Goal: Transaction & Acquisition: Purchase product/service

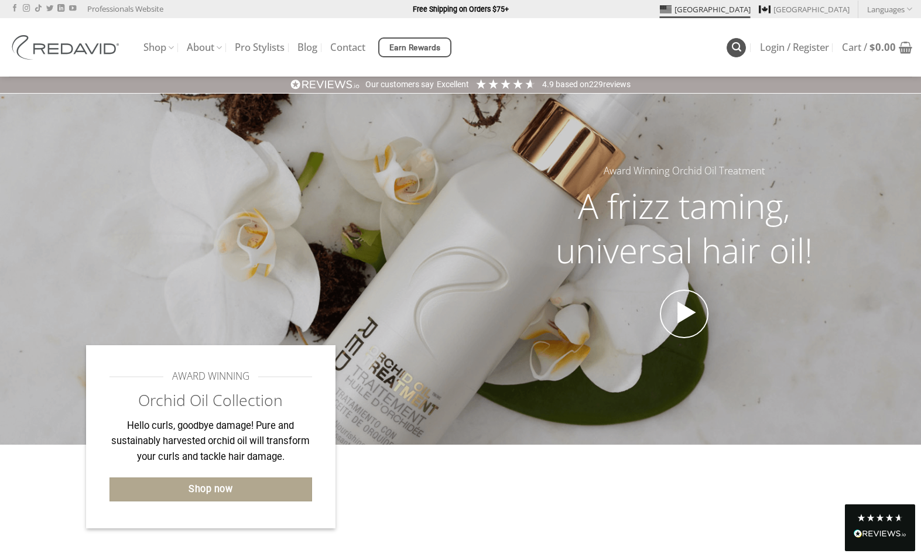
click at [733, 50] on icon "Search" at bounding box center [736, 47] width 9 height 11
click at [734, 46] on icon "Search" at bounding box center [736, 47] width 9 height 11
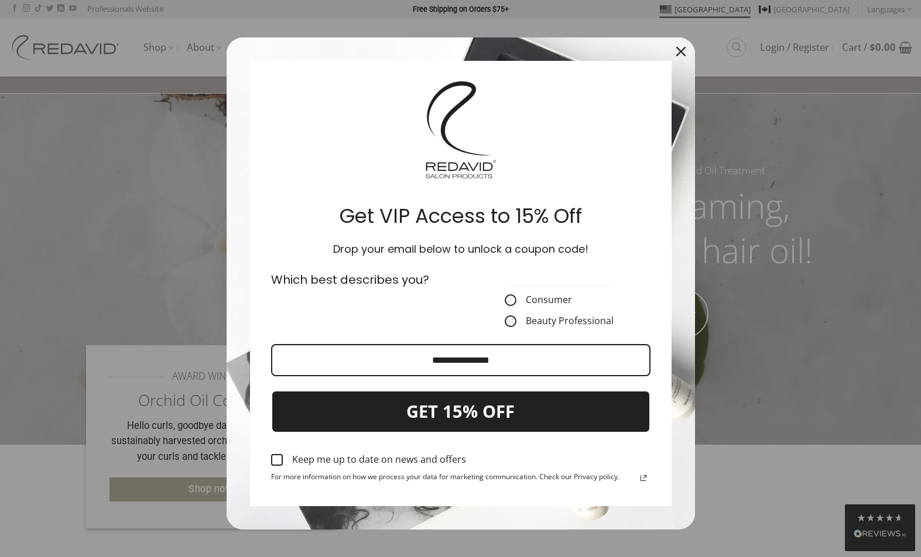
click at [677, 51] on icon "close icon" at bounding box center [680, 51] width 9 height 9
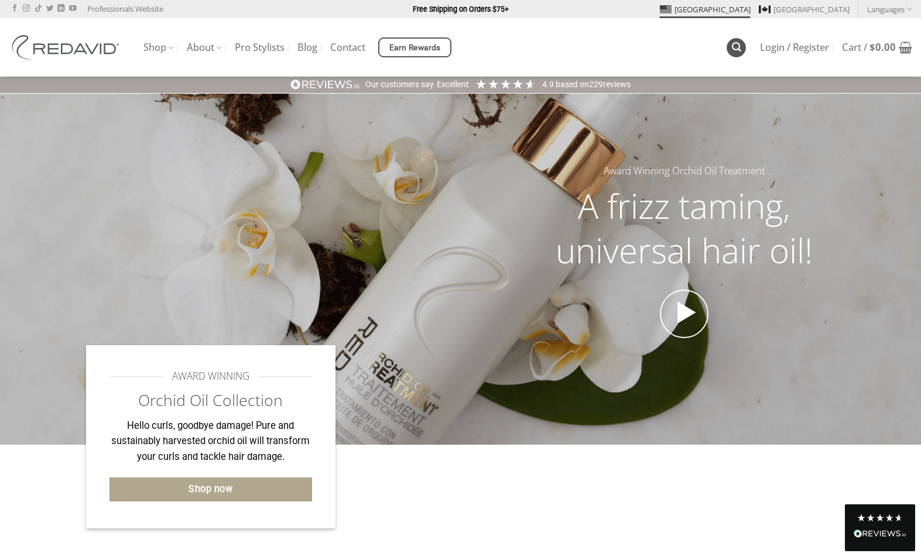
click at [732, 49] on icon "Search" at bounding box center [736, 47] width 9 height 11
click at [732, 47] on icon "Search" at bounding box center [736, 47] width 9 height 11
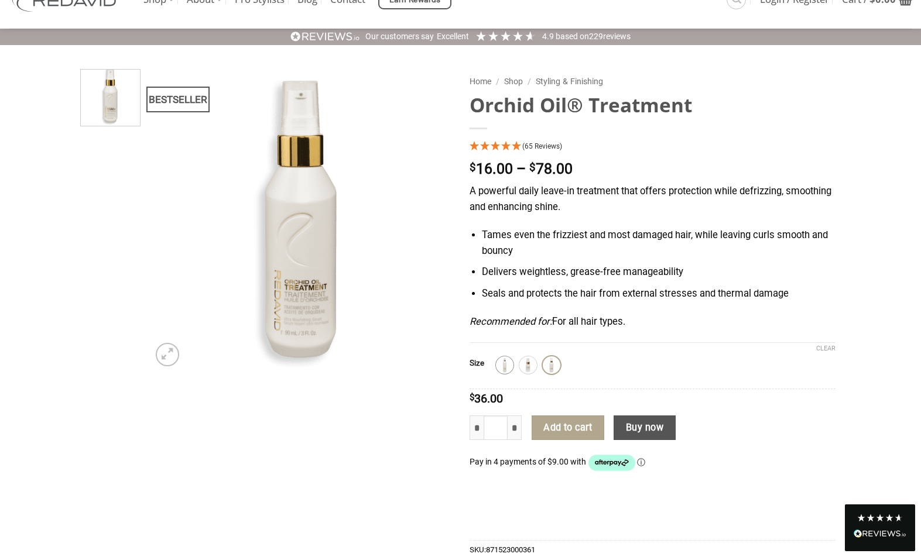
scroll to position [57, 0]
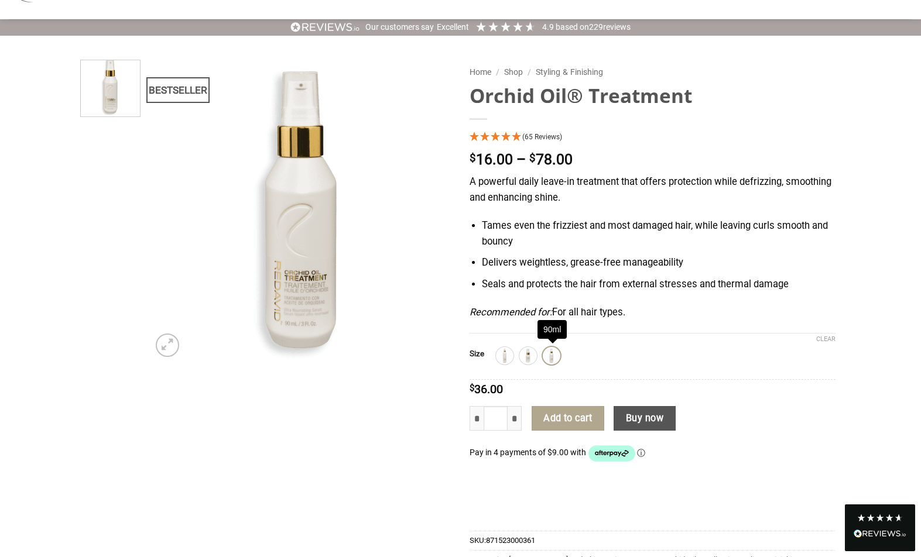
click at [556, 354] on img at bounding box center [551, 355] width 15 height 15
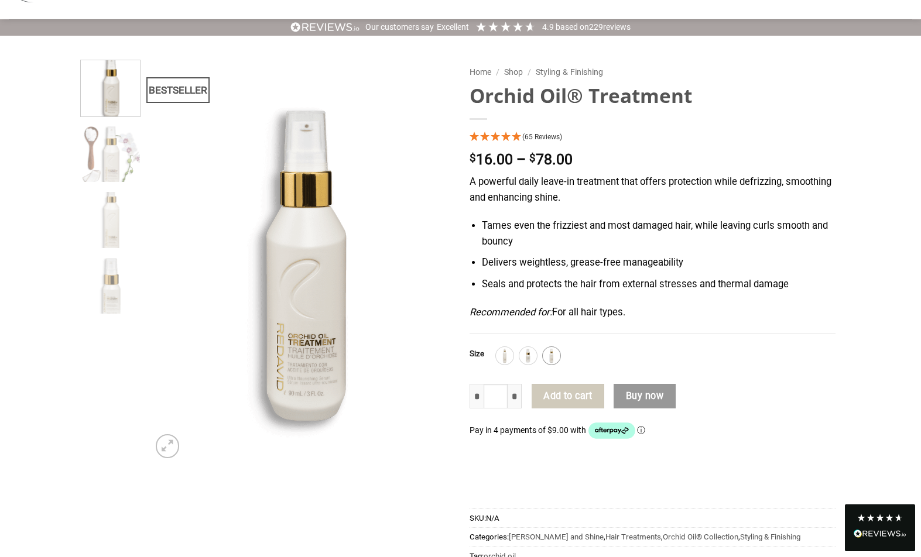
click at [556, 354] on img at bounding box center [551, 355] width 15 height 15
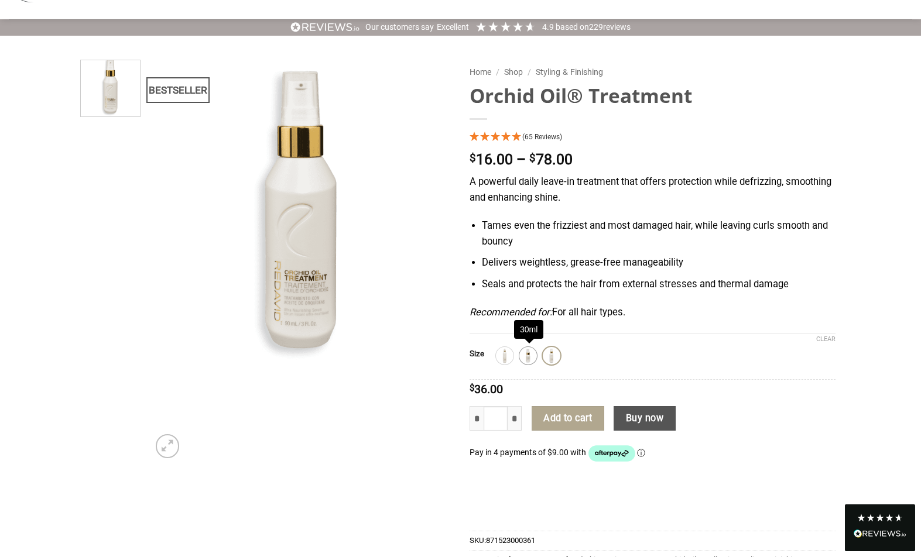
click at [527, 355] on img at bounding box center [527, 355] width 15 height 15
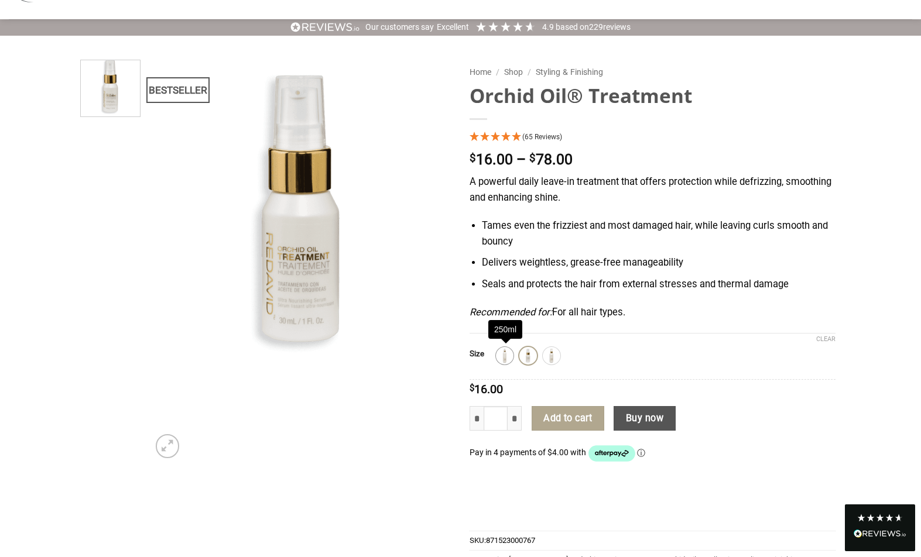
click at [511, 356] on img at bounding box center [504, 355] width 15 height 15
